Goal: Browse casually

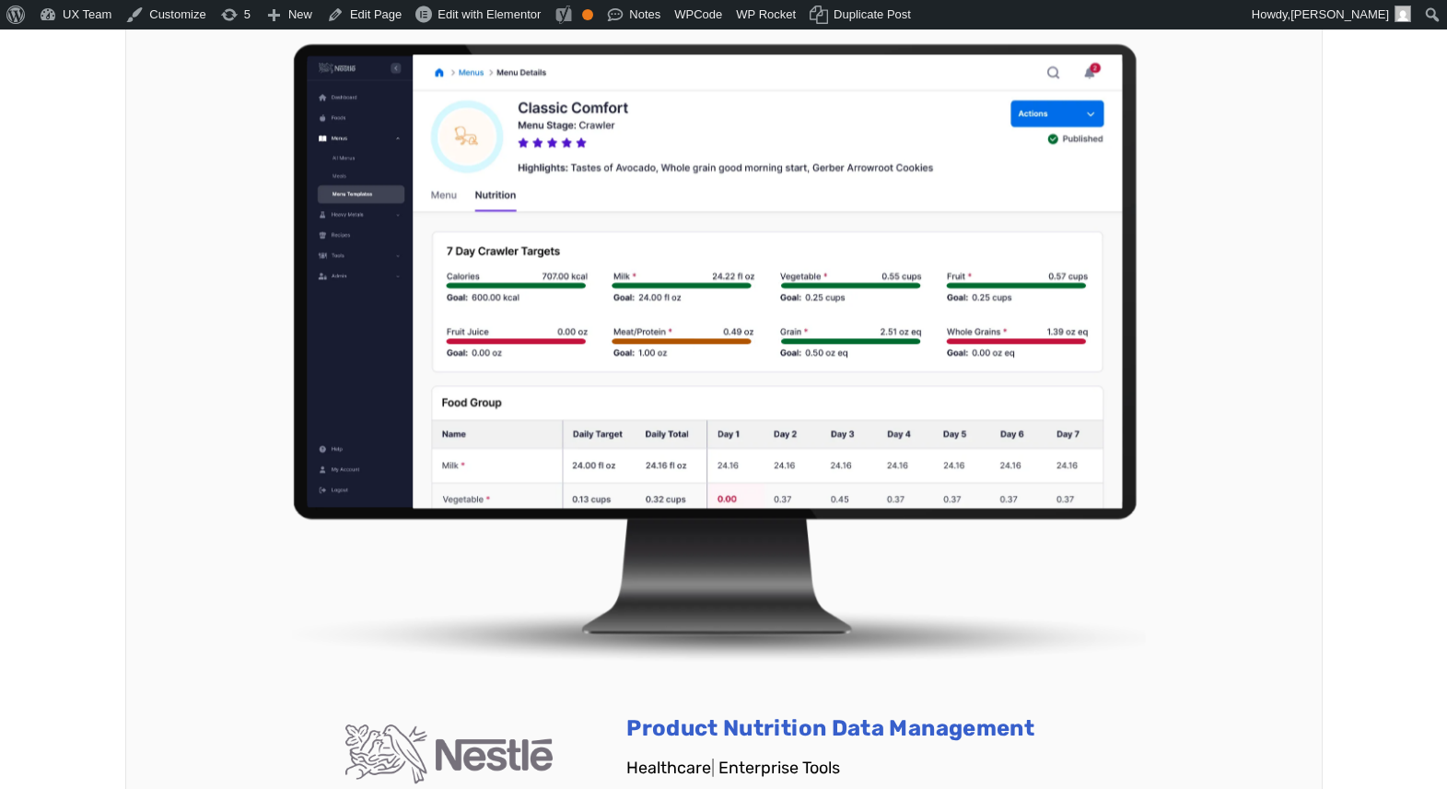
scroll to position [5254, 0]
